Goal: Task Accomplishment & Management: Manage account settings

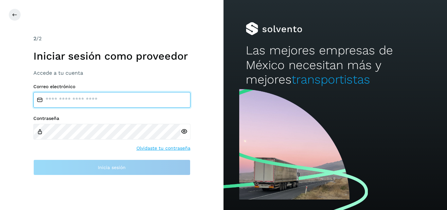
click at [118, 100] on input "email" at bounding box center [111, 100] width 157 height 16
type input "*"
type input "**********"
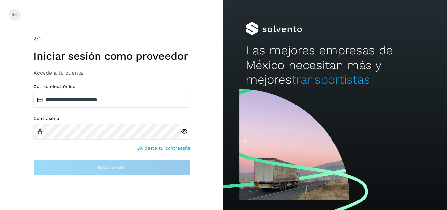
click at [184, 132] on div at bounding box center [186, 132] width 10 height 16
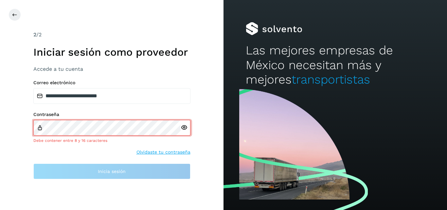
click at [185, 127] on icon at bounding box center [184, 127] width 7 height 7
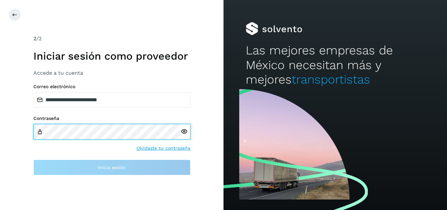
click at [43, 131] on div "Contraseña" at bounding box center [111, 127] width 157 height 24
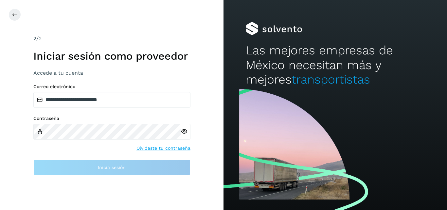
click at [40, 132] on span at bounding box center [40, 132] width 6 height 8
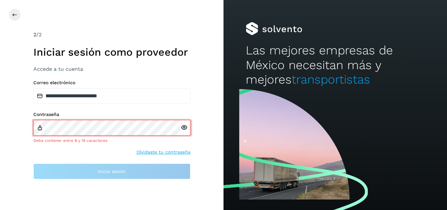
drag, startPoint x: 45, startPoint y: 139, endPoint x: 42, endPoint y: 155, distance: 16.1
click at [42, 155] on div "Contraseña Debe contener entre 8 y 16 caracteres Olvidaste tu contraseña" at bounding box center [111, 134] width 157 height 44
click at [168, 151] on link "Olvidaste tu contraseña" at bounding box center [163, 152] width 54 height 7
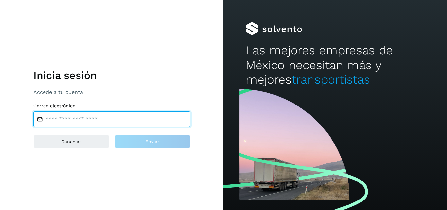
click at [79, 119] on input "email" at bounding box center [111, 119] width 157 height 16
type input "**********"
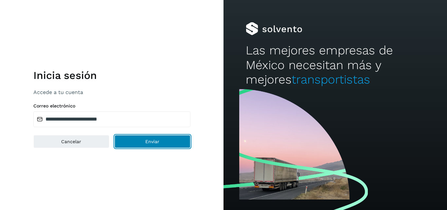
click at [149, 140] on span "Enviar" at bounding box center [152, 141] width 14 height 5
